Goal: Transaction & Acquisition: Purchase product/service

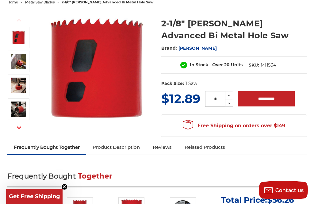
click at [15, 61] on img at bounding box center [18, 61] width 15 height 15
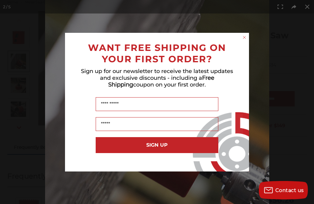
click at [244, 40] on circle "Close dialog" at bounding box center [245, 37] width 6 height 6
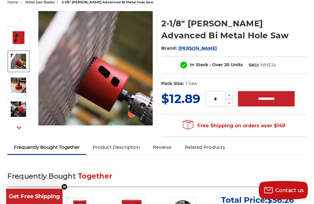
click at [18, 85] on img at bounding box center [18, 85] width 15 height 15
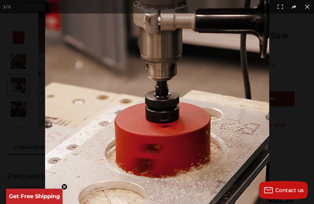
click at [308, 4] on button at bounding box center [306, 6] width 13 height 13
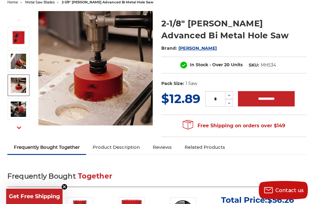
click at [18, 127] on icon "button" at bounding box center [19, 127] width 4 height 4
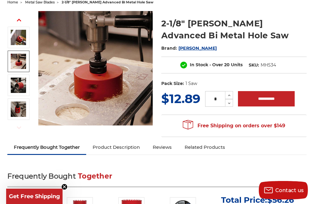
click at [17, 108] on img at bounding box center [18, 108] width 15 height 15
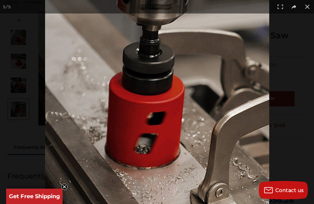
click at [307, 7] on button at bounding box center [306, 6] width 13 height 13
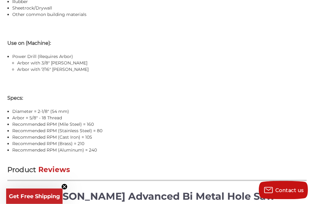
scroll to position [663, 0]
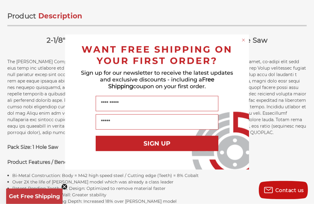
scroll to position [346, 0]
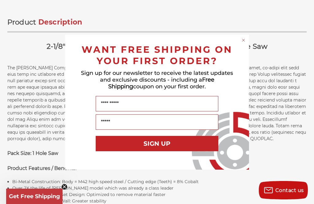
click at [246, 39] on circle "Close dialog" at bounding box center [244, 40] width 6 height 6
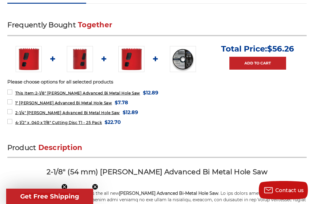
scroll to position [220, 0]
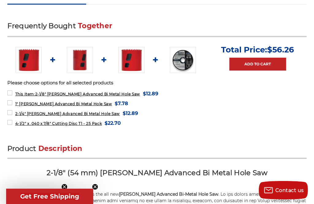
click at [184, 63] on img at bounding box center [183, 60] width 26 height 26
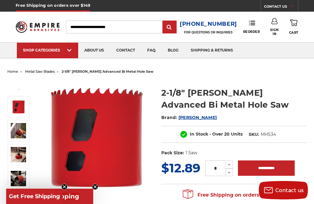
click at [98, 70] on span "2-1/8" [PERSON_NAME] advanced bi metal hole saw" at bounding box center [108, 71] width 92 height 4
click at [126, 70] on span "2-1/8" [PERSON_NAME] advanced bi metal hole saw" at bounding box center [108, 71] width 92 height 4
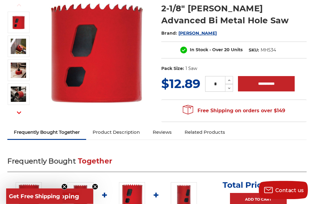
scroll to position [84, 0]
click at [210, 132] on link "Related Products" at bounding box center [204, 131] width 53 height 13
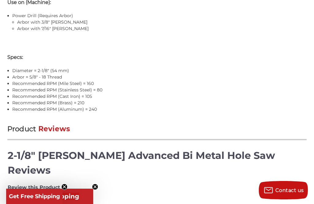
scroll to position [939, 0]
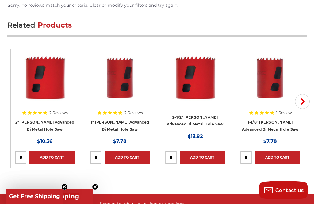
click at [302, 94] on button "Next" at bounding box center [302, 101] width 15 height 15
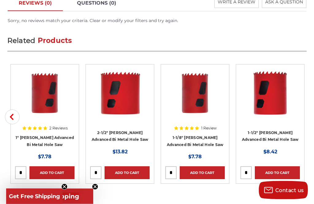
scroll to position [922, 0]
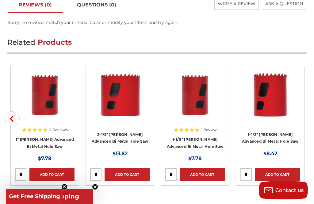
click at [14, 111] on button "Previous" at bounding box center [12, 118] width 15 height 15
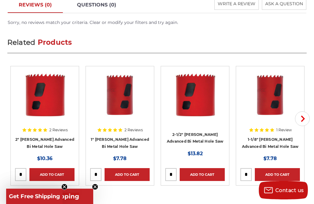
click at [301, 116] on icon "button" at bounding box center [303, 119] width 6 height 6
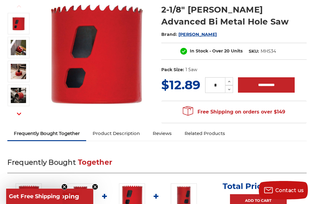
scroll to position [0, 0]
